Goal: Obtain resource: Obtain resource

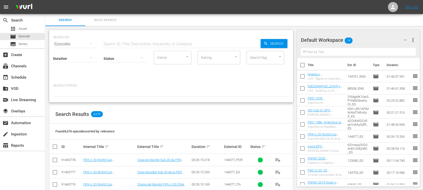
drag, startPoint x: 132, startPoint y: 45, endPoint x: 142, endPoint y: 37, distance: 12.7
click at [132, 45] on input "text" at bounding box center [181, 44] width 158 height 12
type input "germany v italy 2006"
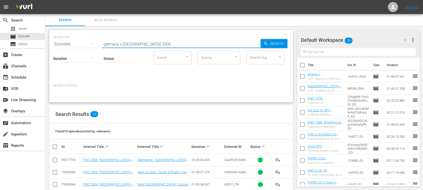
scroll to position [89, 0]
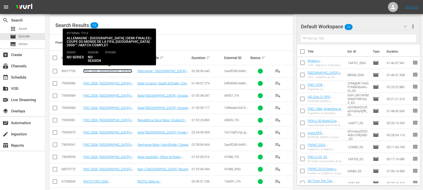
click at [111, 70] on link "FWC 2006, Germany v Italy, Semi-Finals - FMR (FR)" at bounding box center [108, 74] width 51 height 11
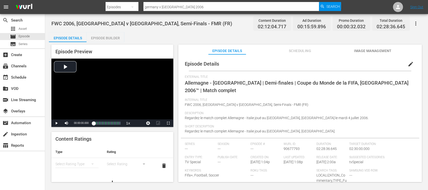
click at [363, 51] on span "Image Management" at bounding box center [373, 51] width 38 height 6
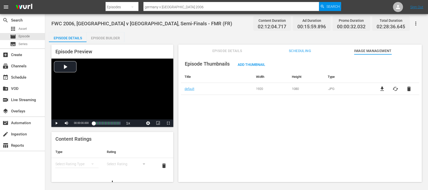
click at [381, 88] on span "file_download" at bounding box center [382, 89] width 6 height 6
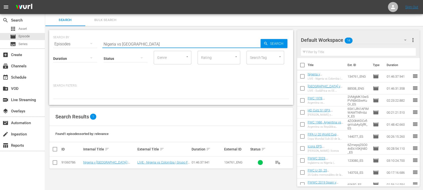
drag, startPoint x: 108, startPoint y: 42, endPoint x: 60, endPoint y: 44, distance: 48.0
click at [60, 44] on div "SEARCH BY Search By Episodes Search ID, Title, Description, Keywords, or Catego…" at bounding box center [171, 41] width 236 height 18
paste input "FIFA U-20 World Cup Goals"
type input "FIFA U-20 World Cup Goals"
click at [270, 42] on span "Search" at bounding box center [277, 43] width 19 height 9
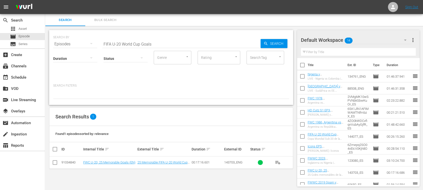
click at [127, 160] on td "FWC U-20, 25 Memorable Goals (EN)" at bounding box center [110, 163] width 54 height 12
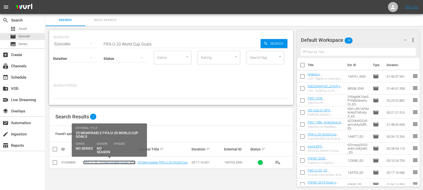
click at [127, 161] on link "FWC U-20, 25 Memorable Goals (EN)" at bounding box center [109, 163] width 52 height 4
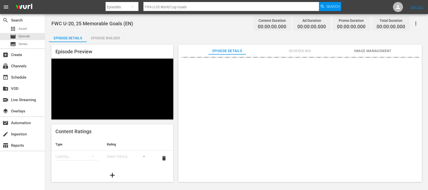
click at [377, 51] on span "Image Management" at bounding box center [373, 51] width 38 height 6
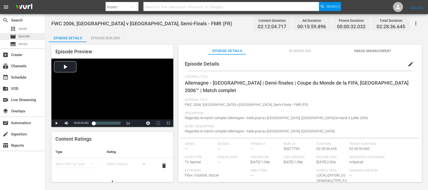
click at [25, 39] on div "movie Episode" at bounding box center [20, 36] width 20 height 7
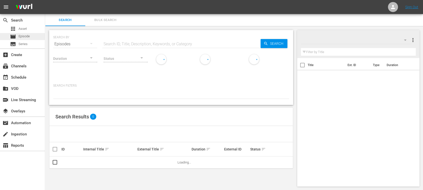
click at [25, 35] on span "Episode" at bounding box center [24, 36] width 11 height 5
